Goal: Find specific page/section: Find specific page/section

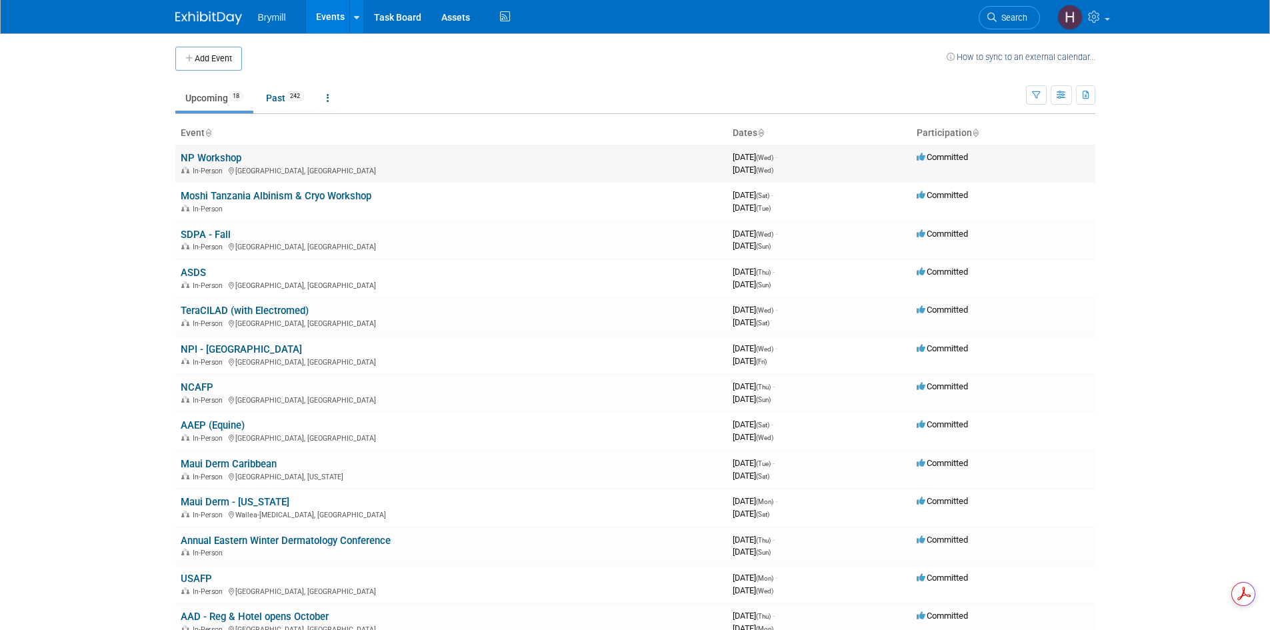
click at [223, 157] on link "NP Workshop" at bounding box center [211, 158] width 61 height 12
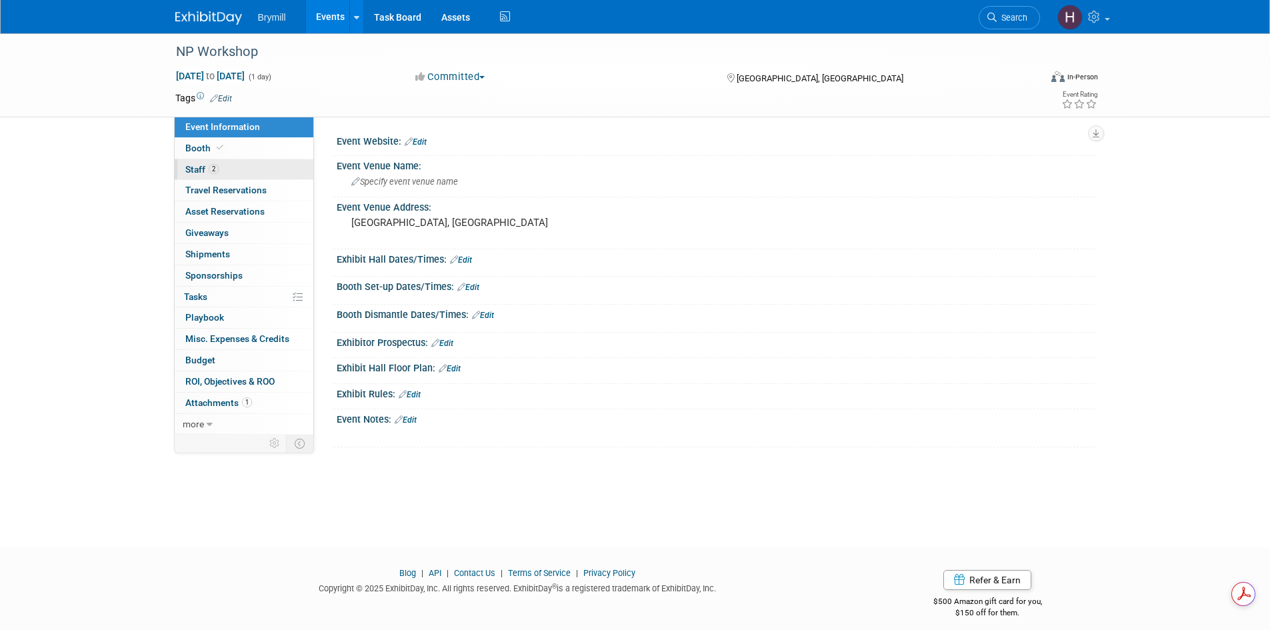
click at [271, 171] on link "2 Staff 2" at bounding box center [244, 169] width 139 height 21
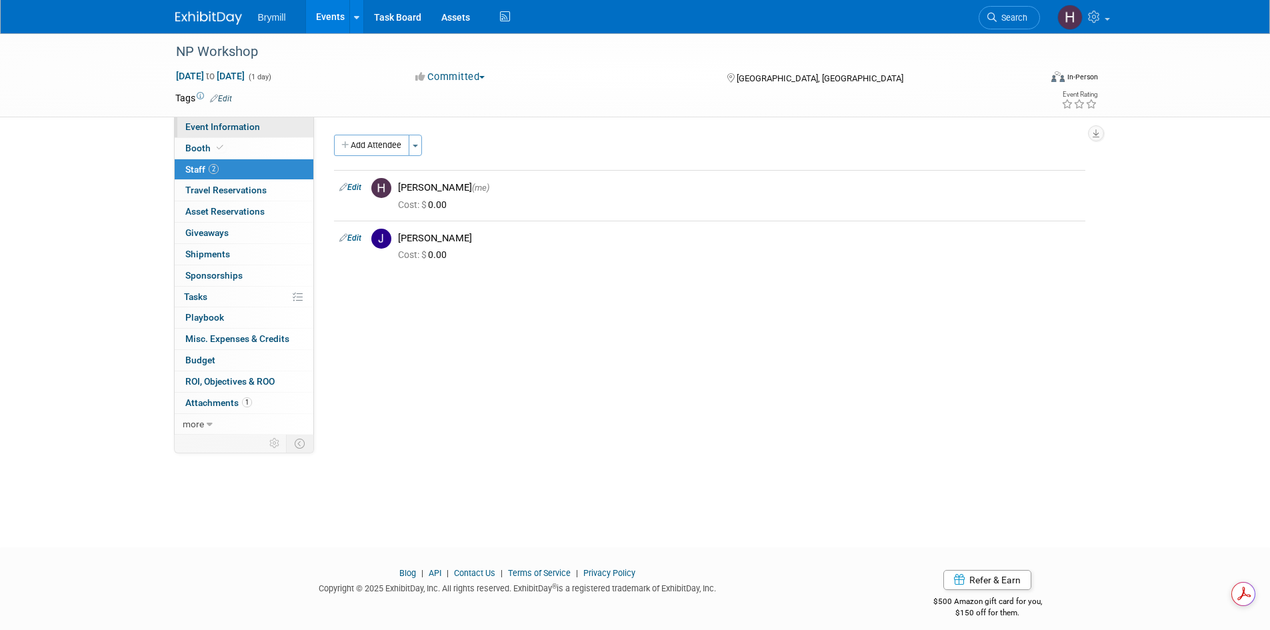
click at [267, 125] on link "Event Information" at bounding box center [244, 127] width 139 height 21
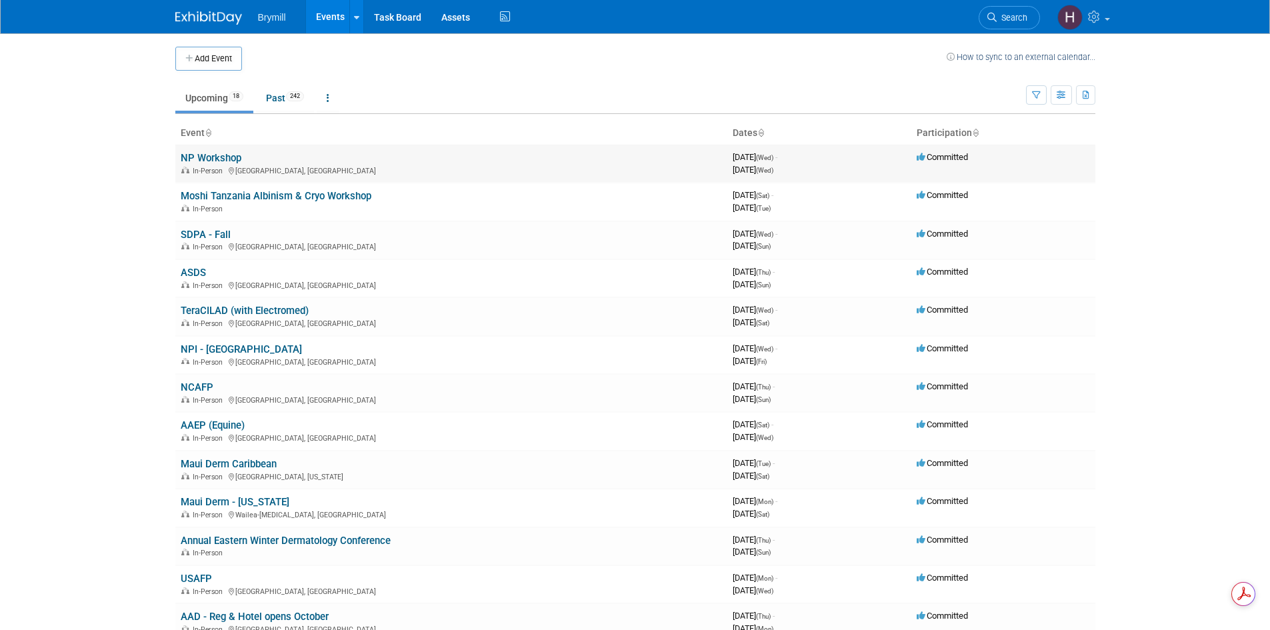
click at [221, 158] on link "NP Workshop" at bounding box center [211, 158] width 61 height 12
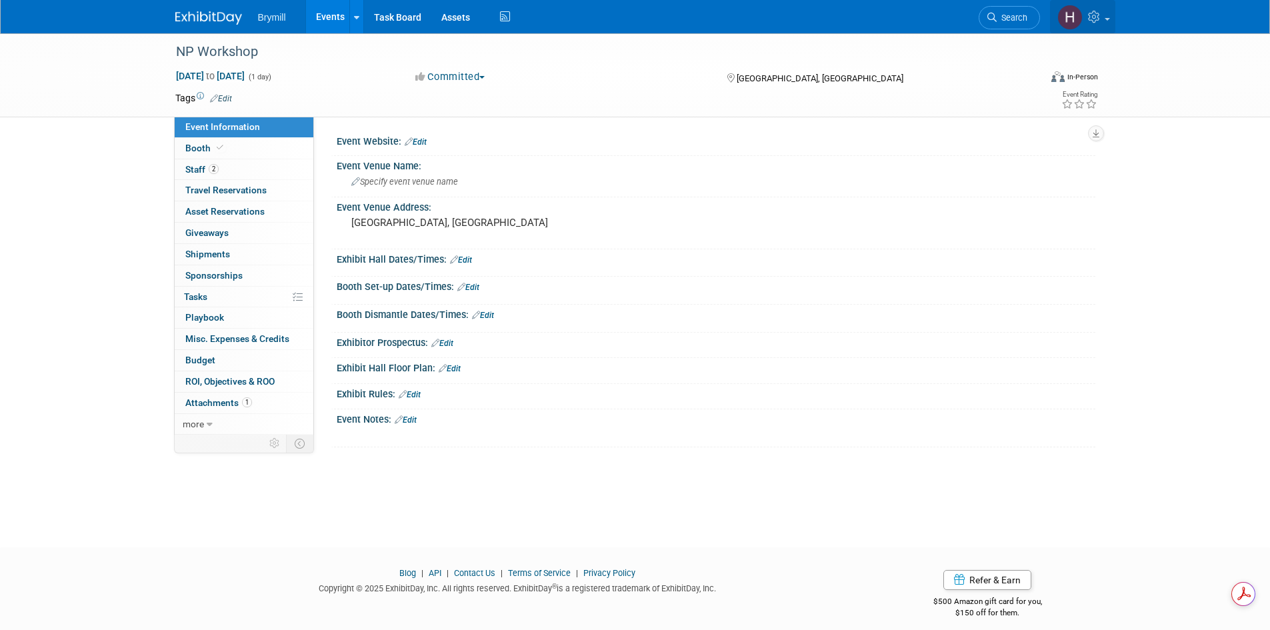
click at [1099, 25] on link at bounding box center [1082, 16] width 65 height 33
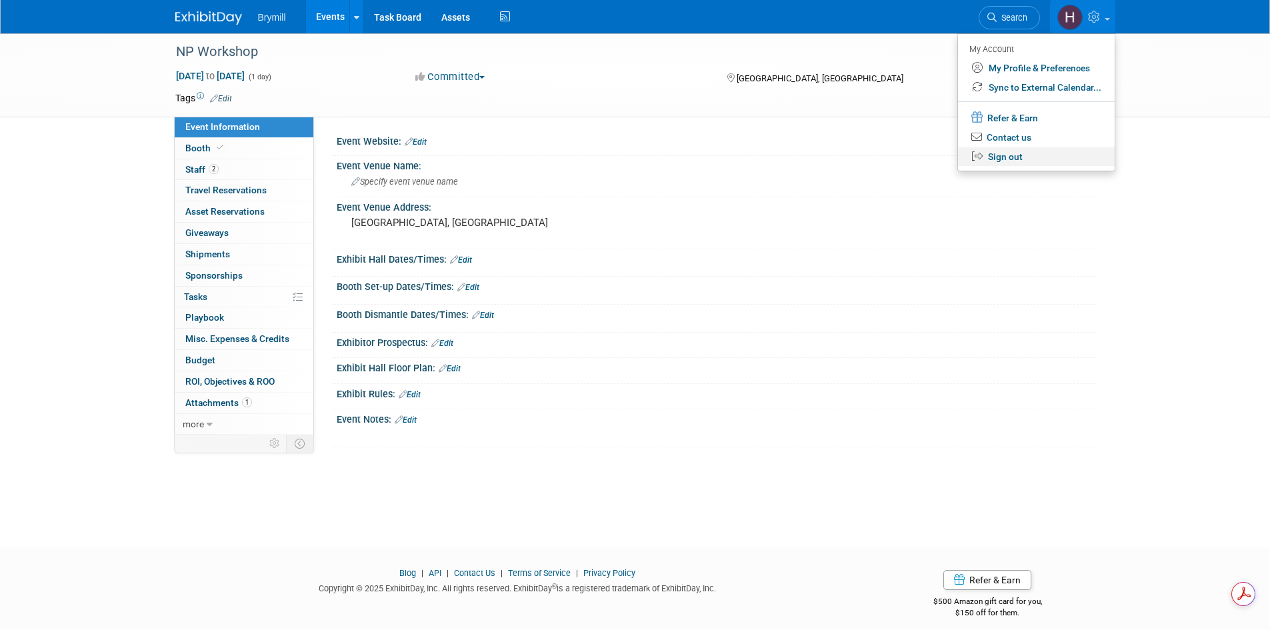
click at [1011, 153] on link "Sign out" at bounding box center [1036, 156] width 157 height 19
